Goal: Transaction & Acquisition: Purchase product/service

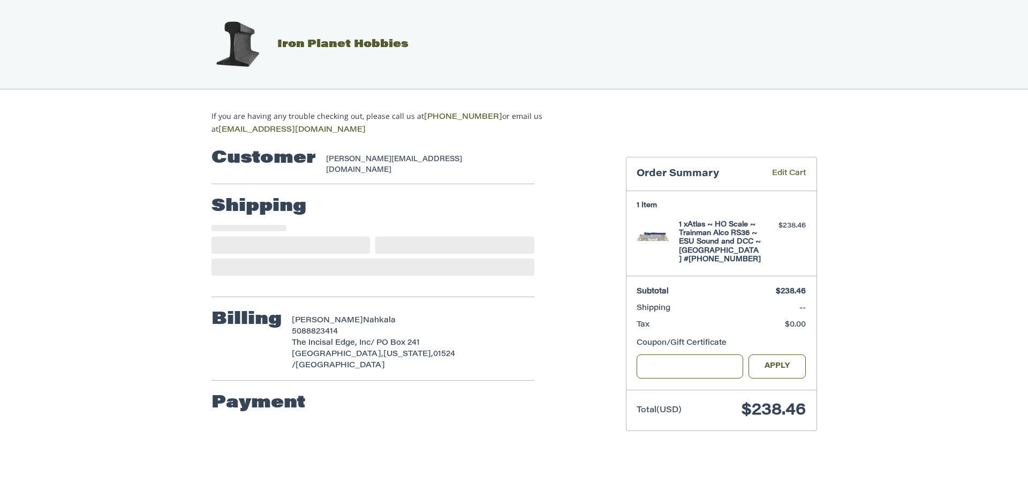
select select "**"
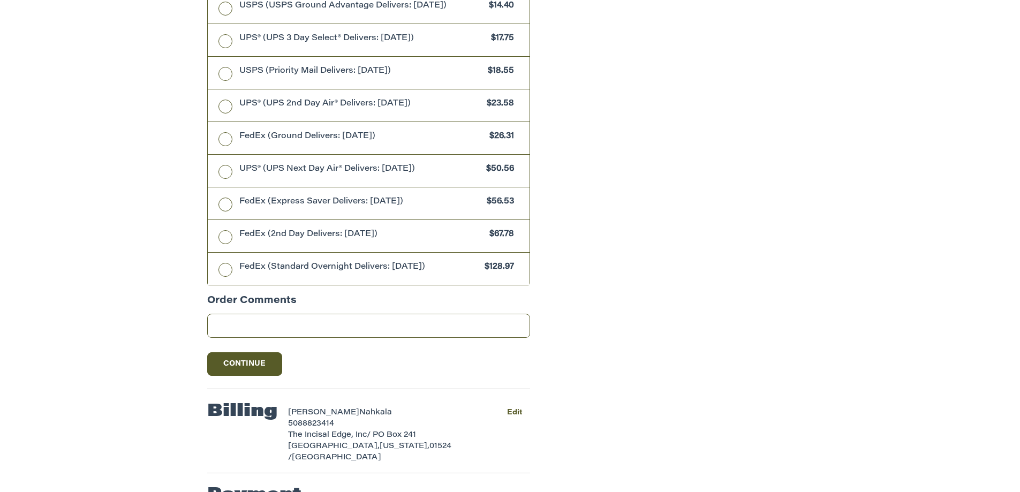
scroll to position [857, 0]
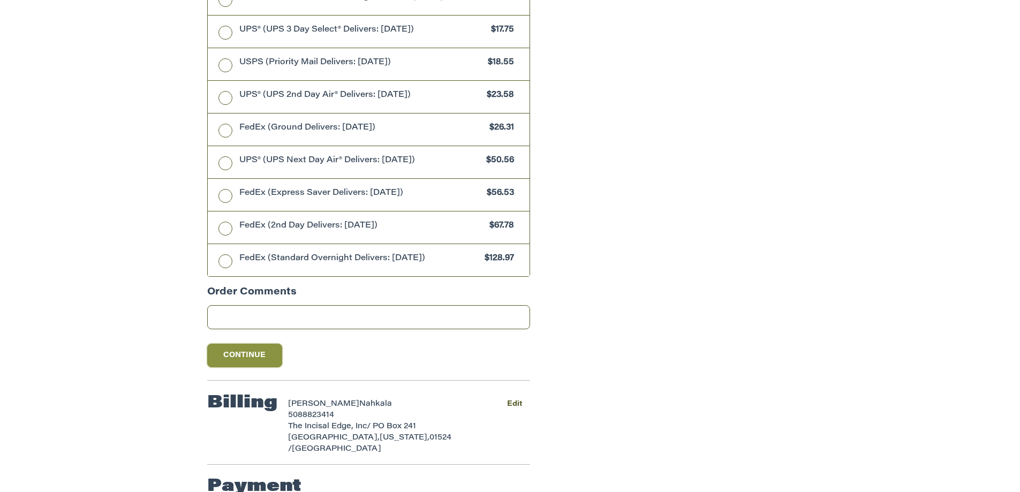
click at [232, 349] on button "Continue" at bounding box center [244, 356] width 75 height 24
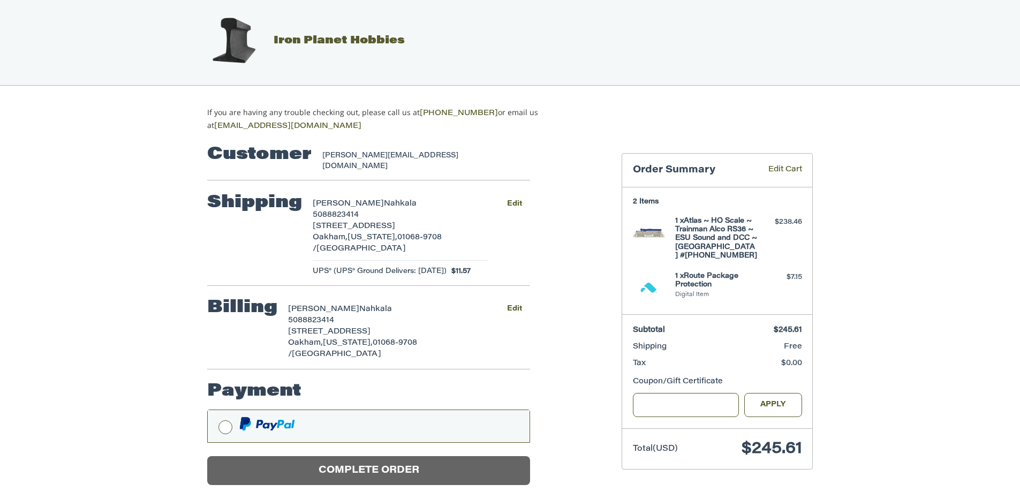
scroll to position [21, 0]
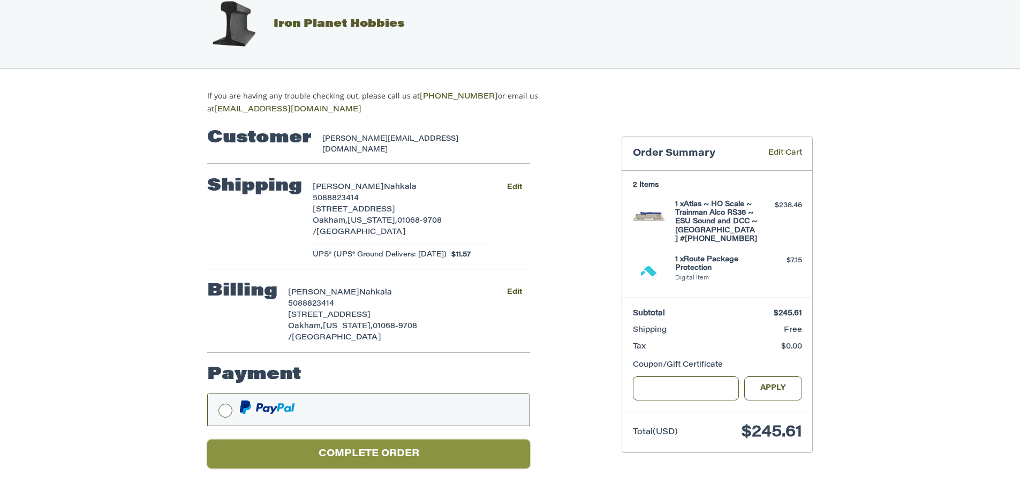
click at [369, 451] on button "Complete order" at bounding box center [368, 454] width 323 height 29
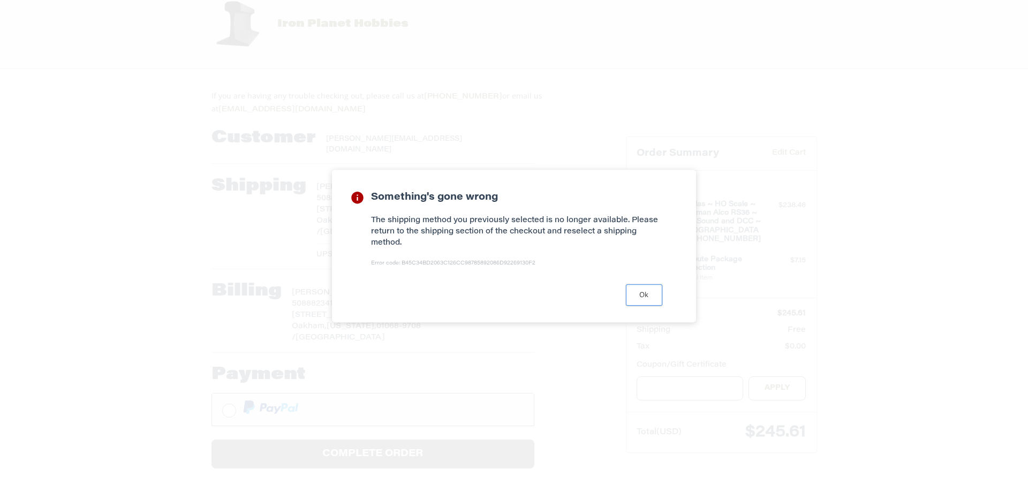
click at [643, 295] on button "Ok" at bounding box center [644, 294] width 36 height 21
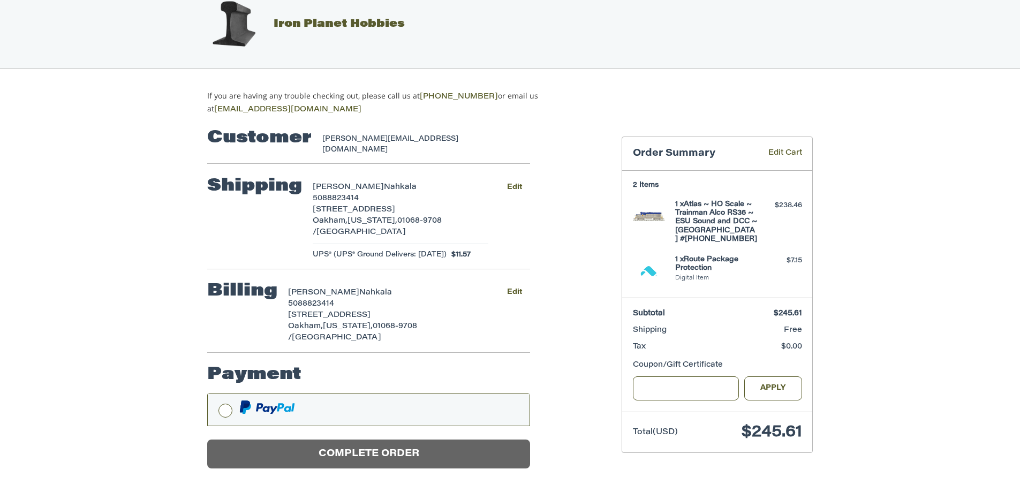
click at [376, 250] on span "UPS® (UPS® Ground Delivers: [DATE])" at bounding box center [380, 255] width 134 height 11
select select "**"
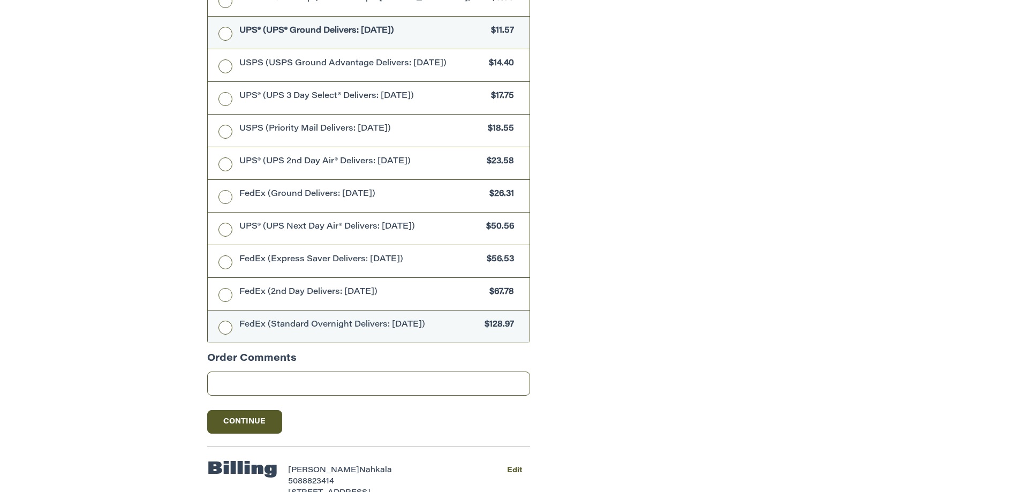
scroll to position [854, 0]
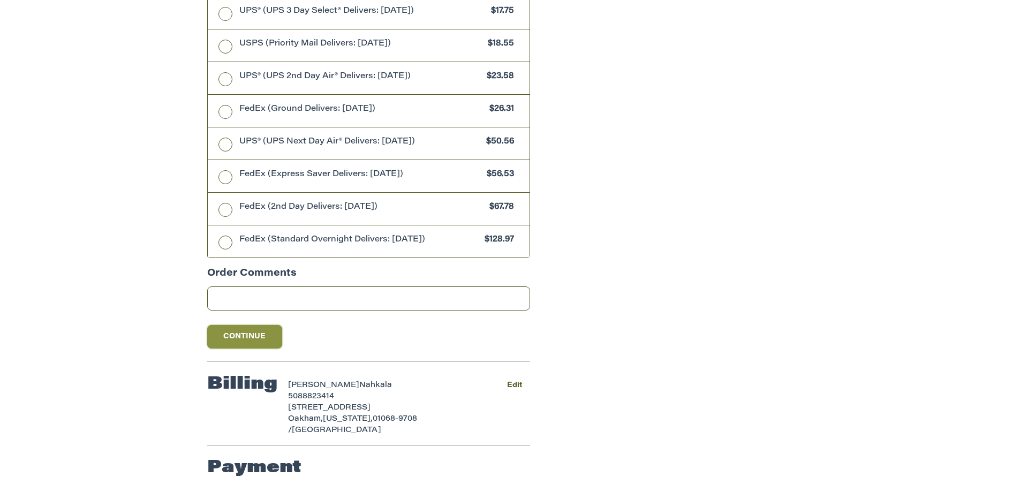
click at [239, 332] on button "Continue" at bounding box center [244, 337] width 75 height 24
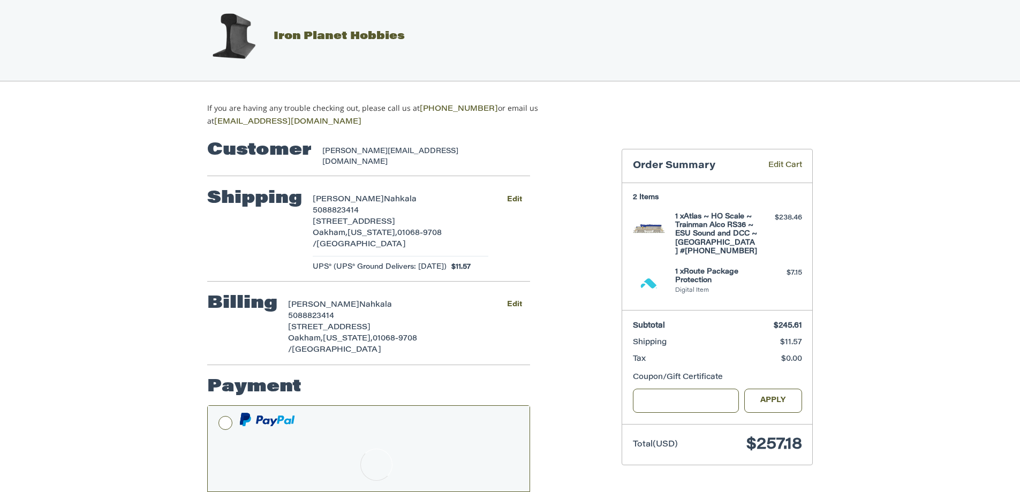
scroll to position [21, 0]
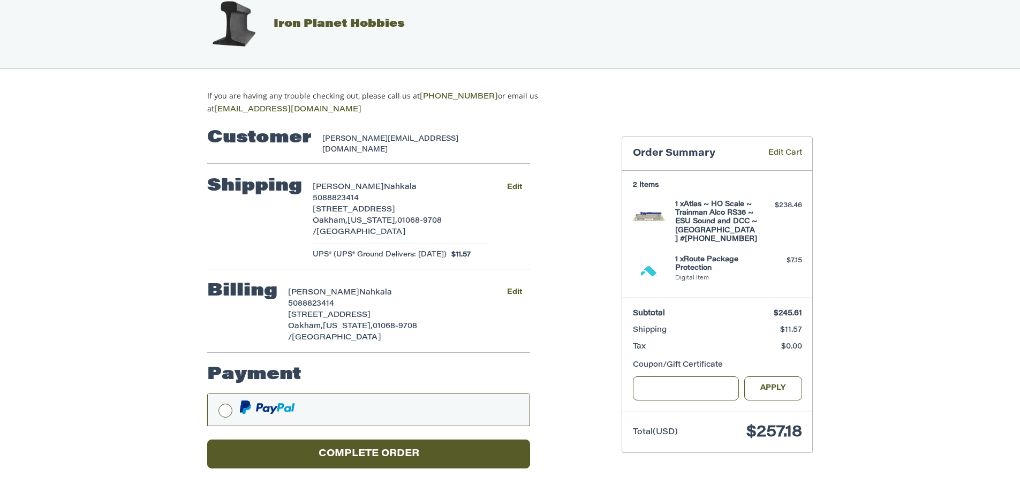
click at [689, 273] on h4 "1 x Route Package Protection" at bounding box center [716, 264] width 82 height 18
click at [780, 148] on link "Edit Cart" at bounding box center [777, 154] width 49 height 12
